Goal: Check status: Check status

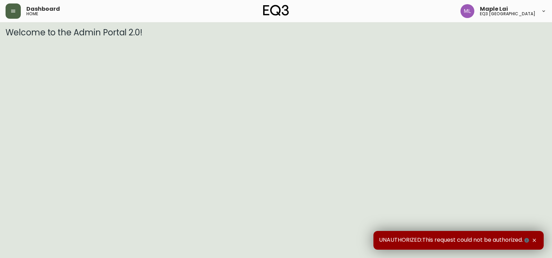
click at [12, 12] on icon "button" at bounding box center [13, 11] width 6 height 6
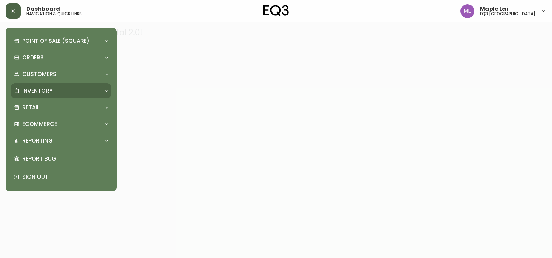
click at [43, 89] on p "Inventory" at bounding box center [37, 91] width 31 height 8
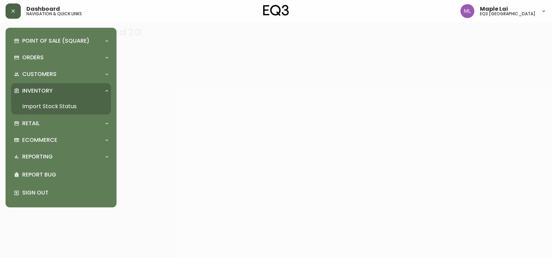
click at [58, 106] on link "Import Stock Status" at bounding box center [61, 107] width 100 height 16
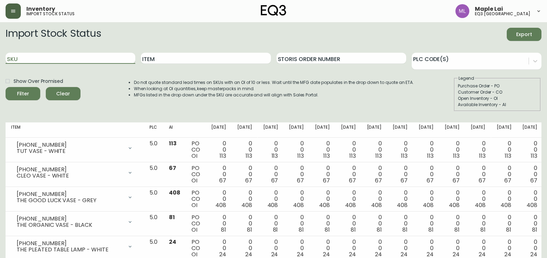
click at [60, 58] on input "SKU" at bounding box center [71, 58] width 130 height 11
type input "[PHONE_NUMBER]"
click at [53, 54] on input "[PHONE_NUMBER]" at bounding box center [71, 58] width 130 height 11
click at [6, 87] on button "Filter" at bounding box center [23, 93] width 35 height 13
